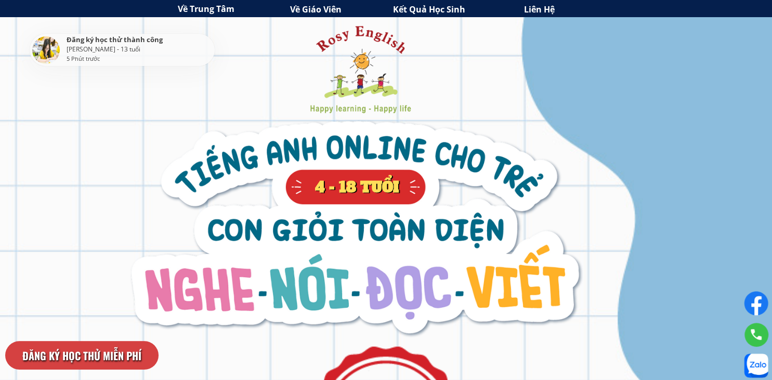
click at [338, 11] on h3 "Về Giáo Viên" at bounding box center [345, 10] width 111 height 14
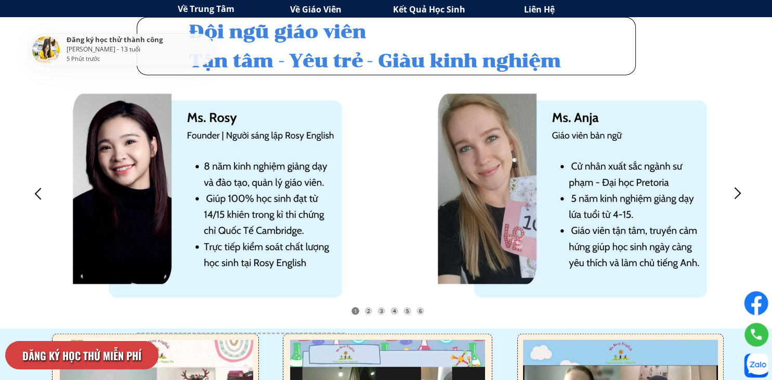
scroll to position [2498, 0]
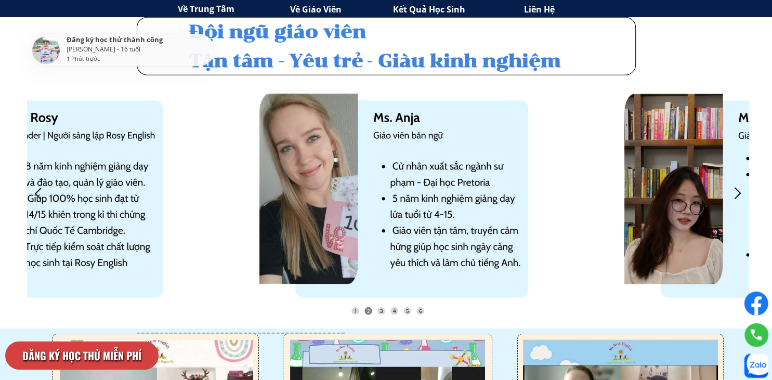
click at [739, 194] on div at bounding box center [737, 193] width 17 height 17
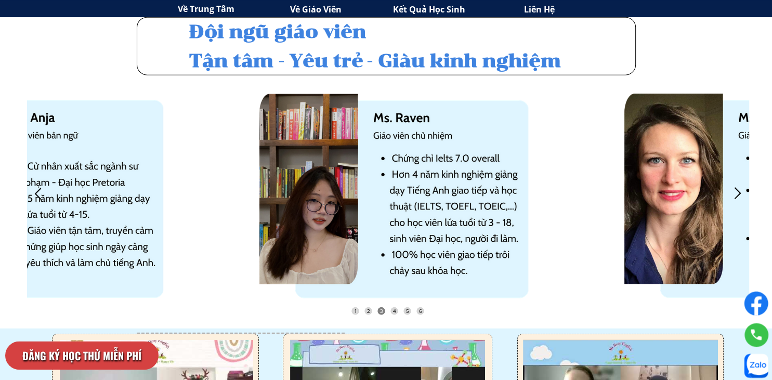
click at [738, 194] on div at bounding box center [737, 193] width 17 height 17
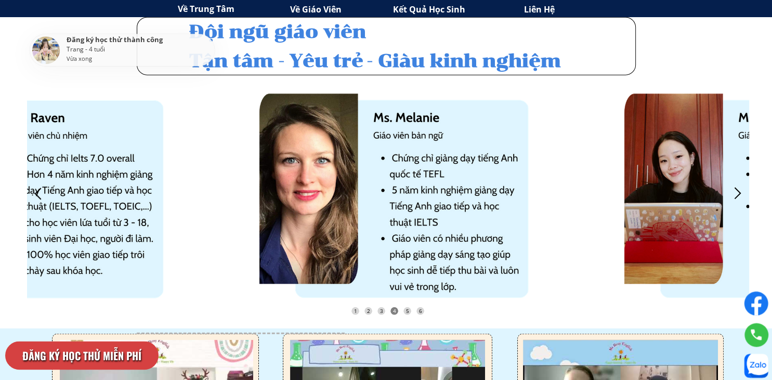
click at [738, 194] on div at bounding box center [737, 193] width 17 height 17
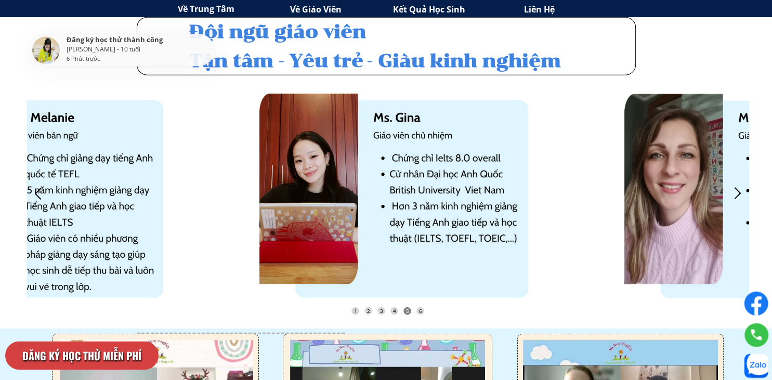
click at [738, 194] on div at bounding box center [737, 193] width 17 height 17
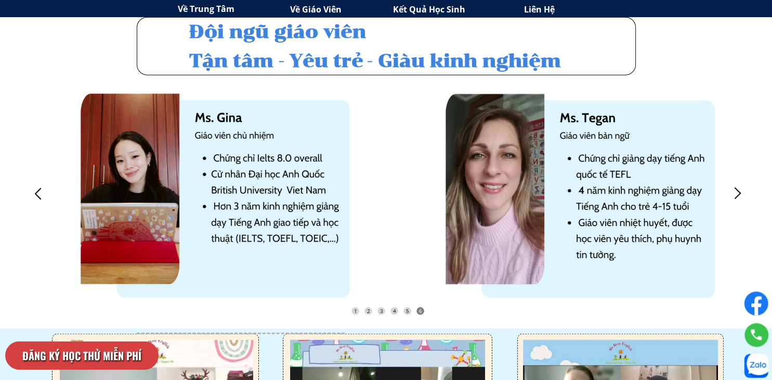
click at [40, 193] on div at bounding box center [38, 193] width 17 height 17
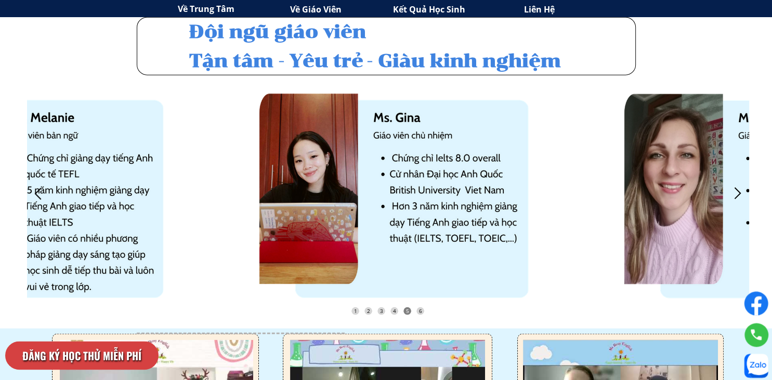
click at [40, 193] on div at bounding box center [38, 193] width 17 height 17
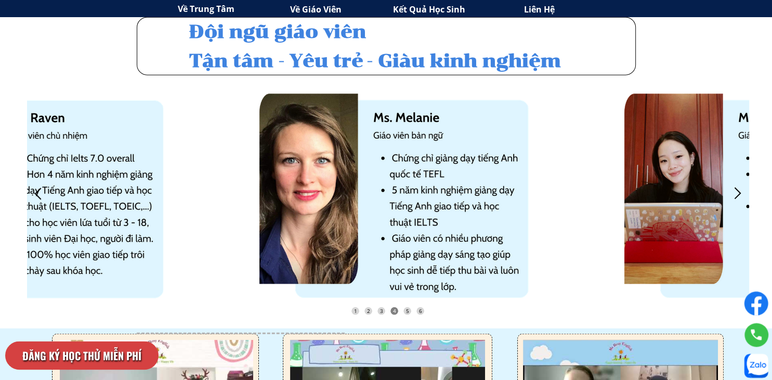
click at [40, 193] on div at bounding box center [38, 193] width 17 height 17
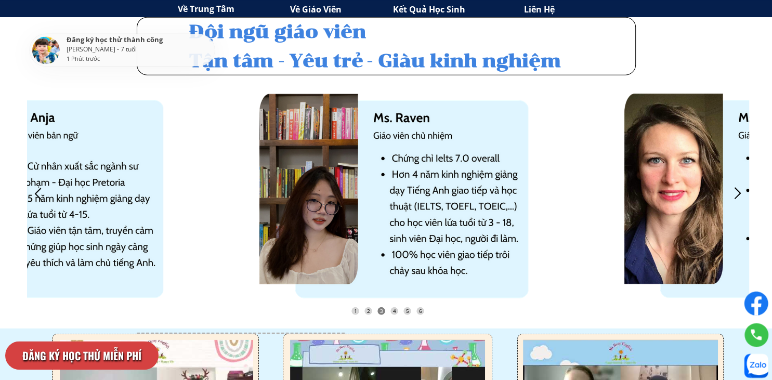
click at [40, 193] on div at bounding box center [38, 193] width 17 height 17
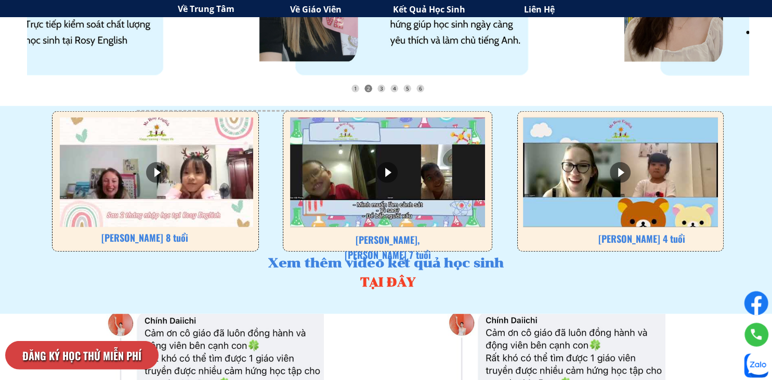
scroll to position [2720, 0]
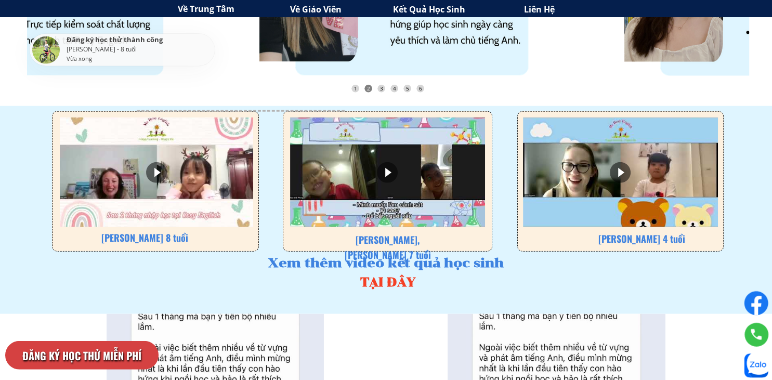
click at [155, 166] on div at bounding box center [156, 172] width 21 height 21
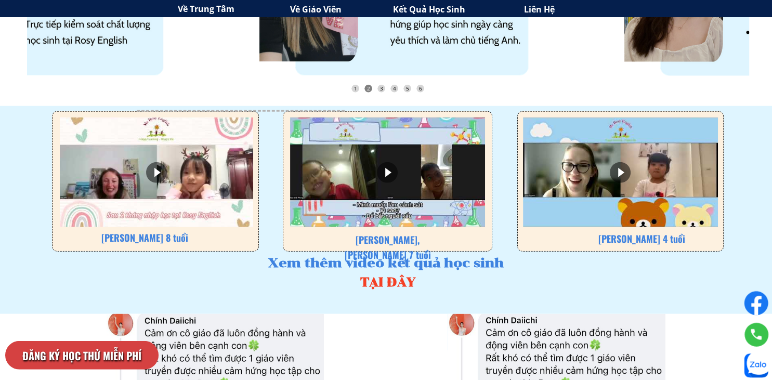
click at [388, 171] on div at bounding box center [387, 172] width 21 height 21
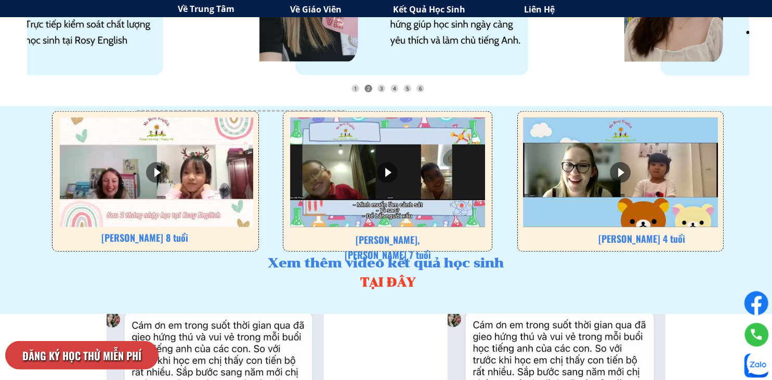
click at [617, 169] on div at bounding box center [620, 172] width 21 height 21
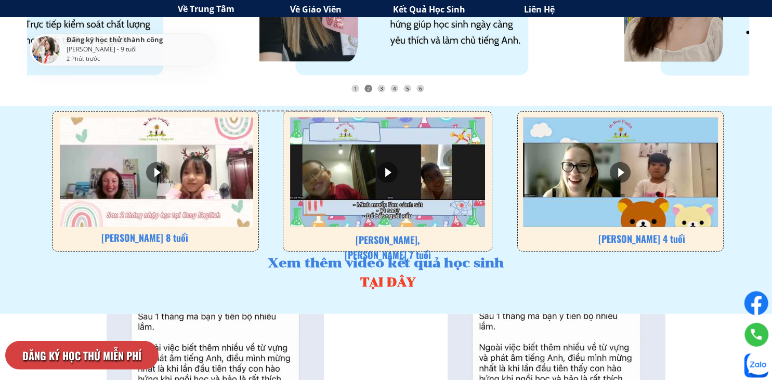
scroll to position [2776, 0]
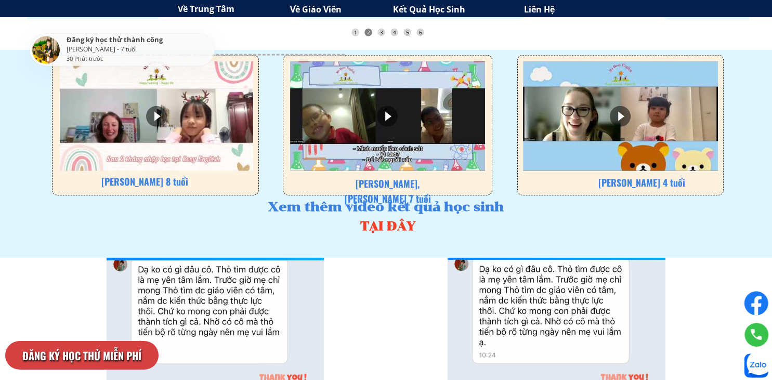
click at [158, 111] on div at bounding box center [156, 116] width 21 height 21
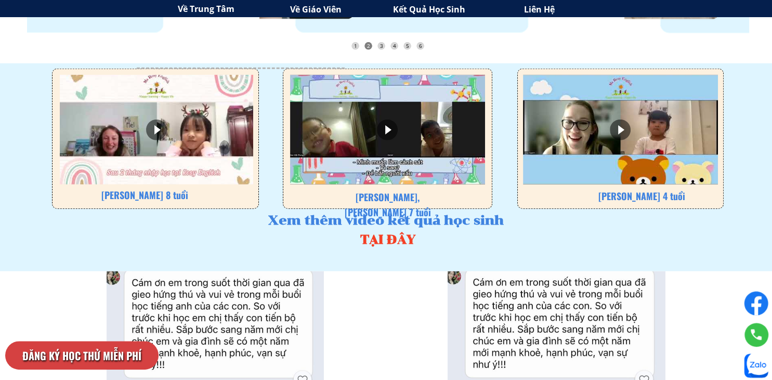
scroll to position [2761, 0]
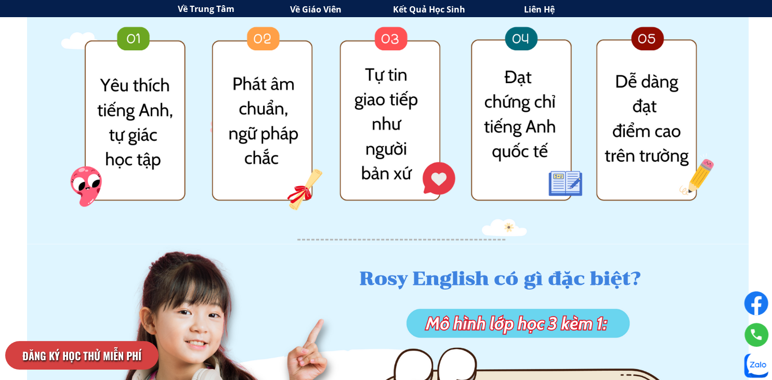
scroll to position [1352, 0]
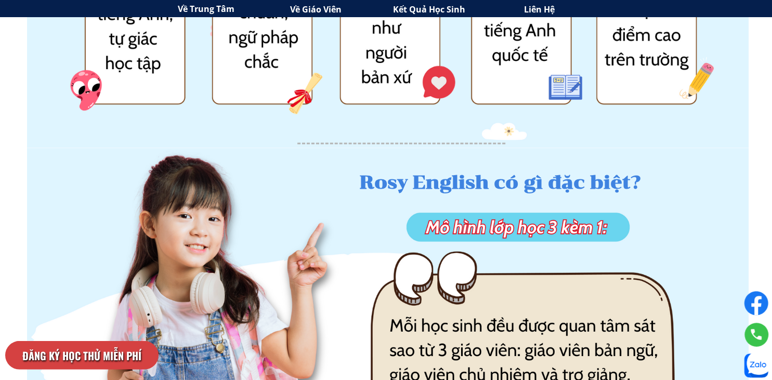
click at [318, 13] on h3 "Về Giáo Viên" at bounding box center [345, 10] width 111 height 14
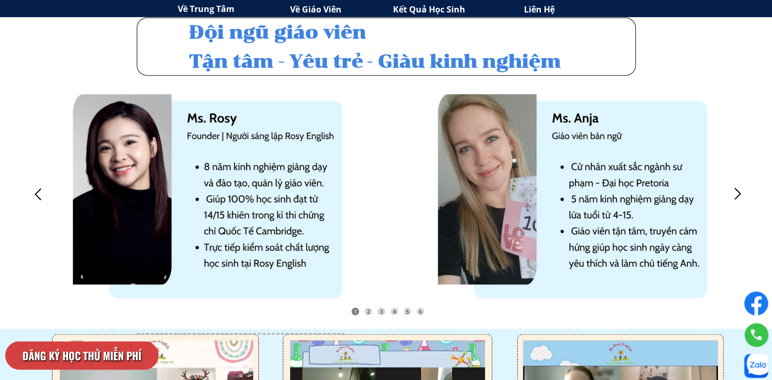
scroll to position [2498, 0]
click at [745, 194] on div at bounding box center [737, 193] width 17 height 17
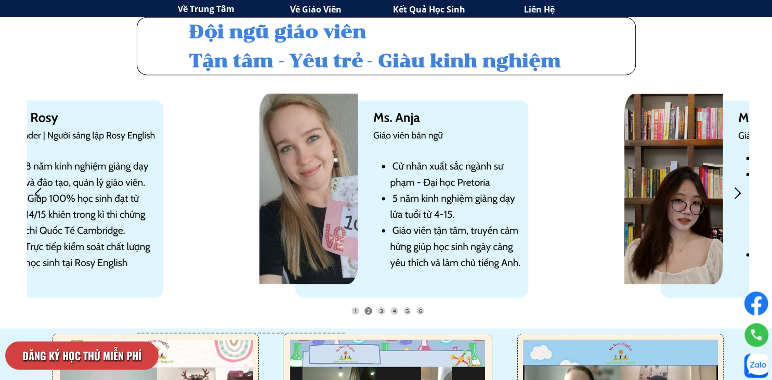
click at [745, 194] on div at bounding box center [737, 193] width 17 height 17
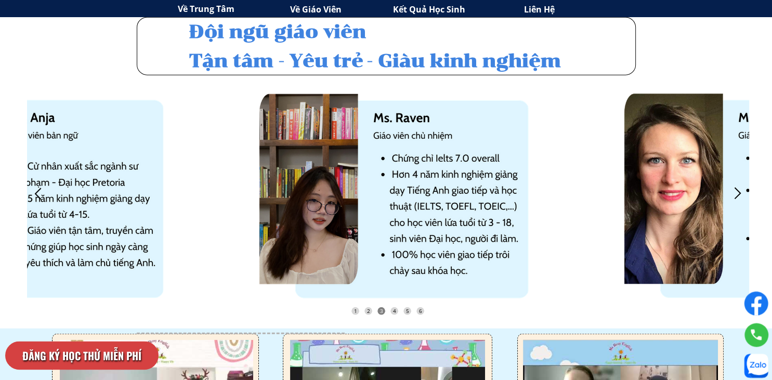
click at [739, 194] on div at bounding box center [737, 193] width 17 height 17
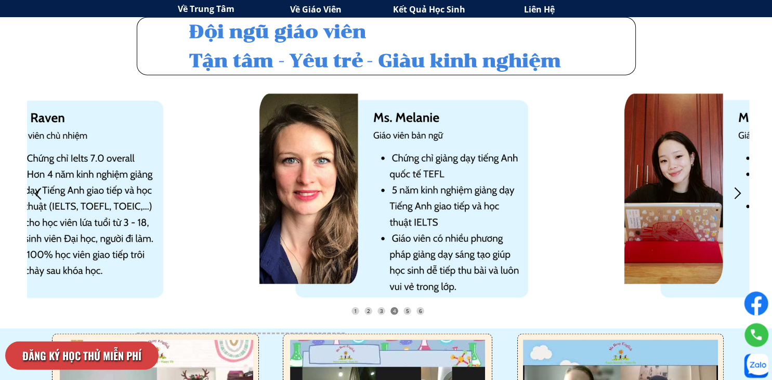
click at [739, 194] on div at bounding box center [737, 193] width 17 height 17
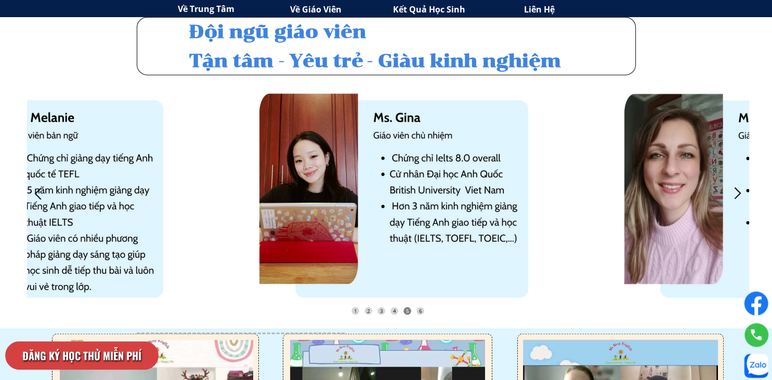
click at [739, 194] on div at bounding box center [737, 193] width 17 height 17
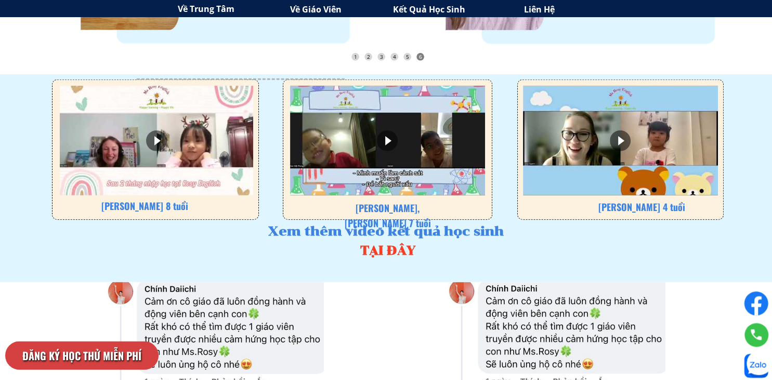
scroll to position [2753, 0]
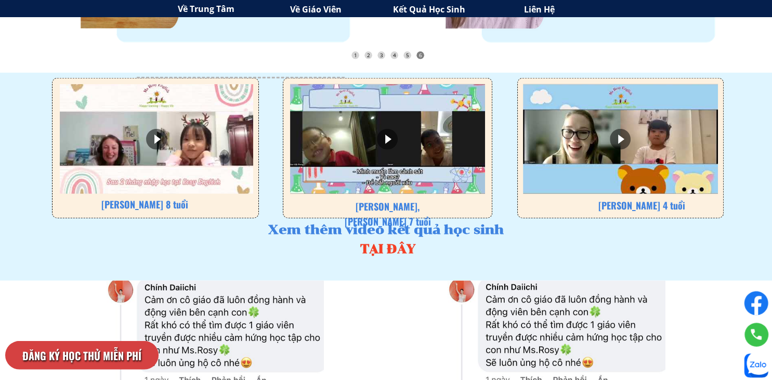
click at [621, 144] on div at bounding box center [620, 139] width 21 height 21
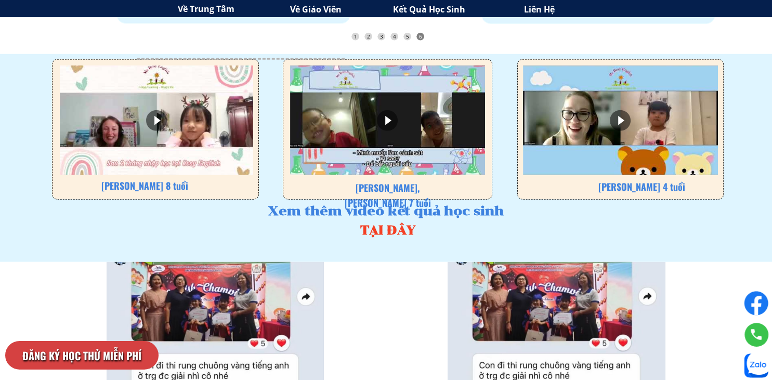
scroll to position [2772, 0]
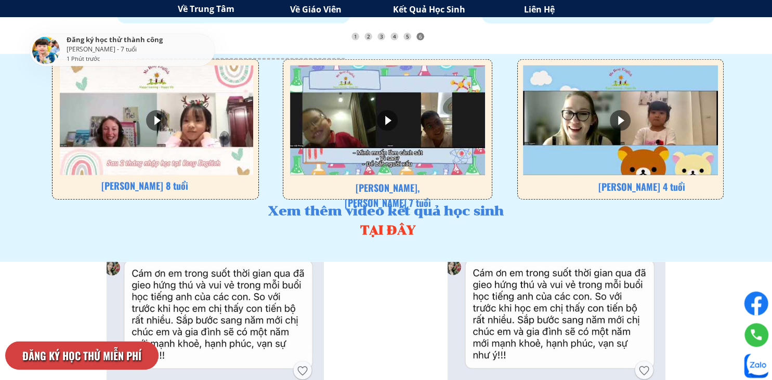
click at [396, 229] on h3 "TẠI ĐÂY" at bounding box center [388, 230] width 108 height 20
